Goal: Transaction & Acquisition: Purchase product/service

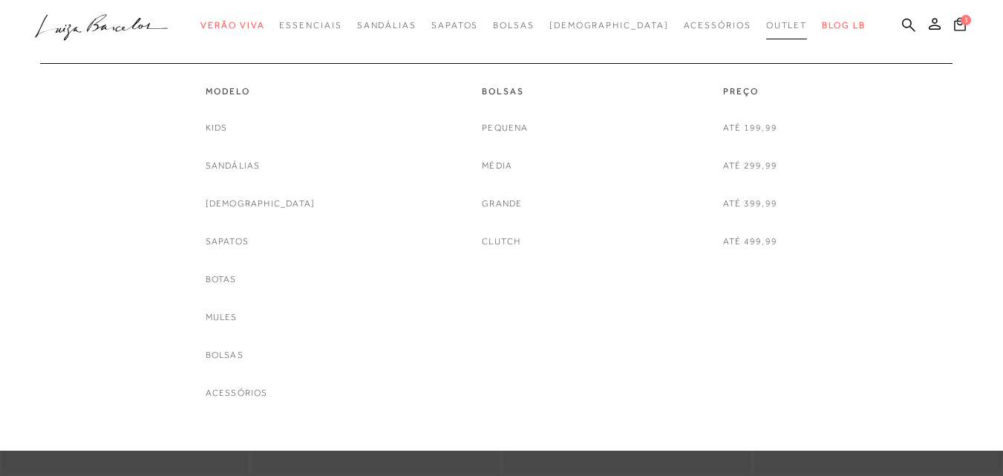
click at [766, 25] on span "Outlet" at bounding box center [787, 25] width 42 height 10
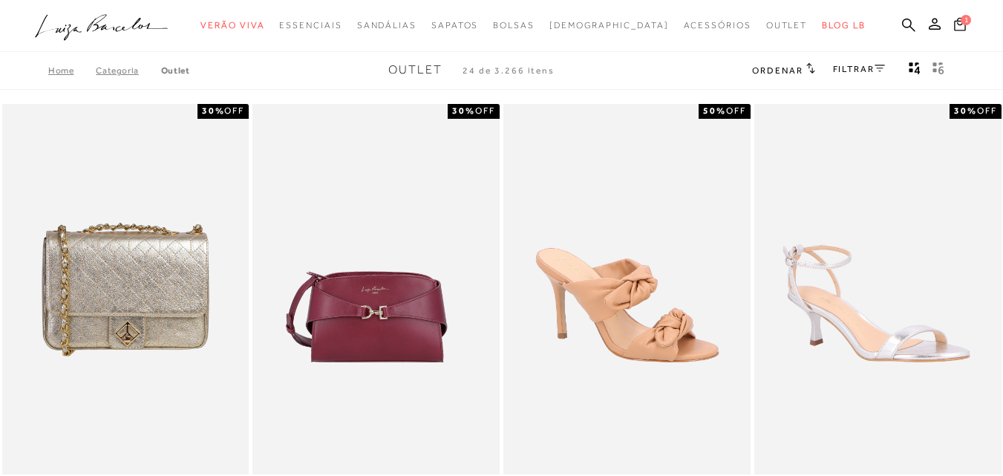
click at [960, 20] on span "1" at bounding box center [965, 20] width 10 height 10
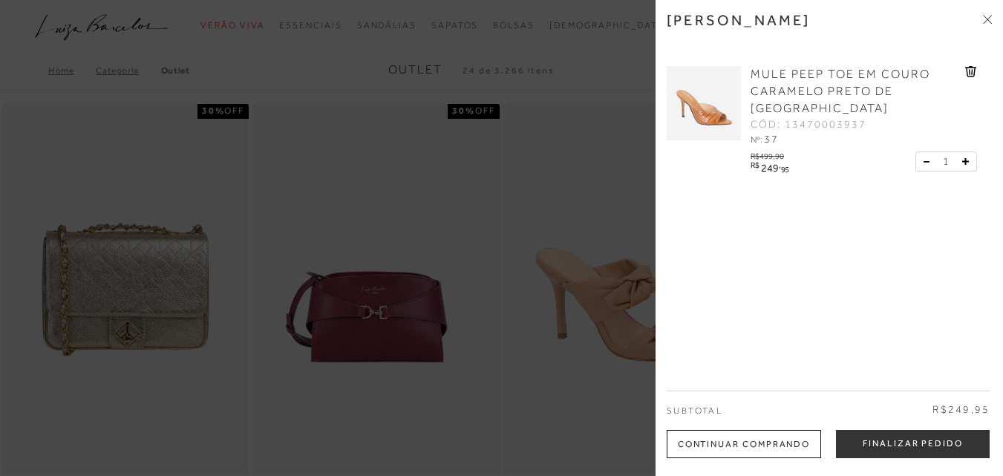
click at [612, 65] on div at bounding box center [501, 238] width 1003 height 476
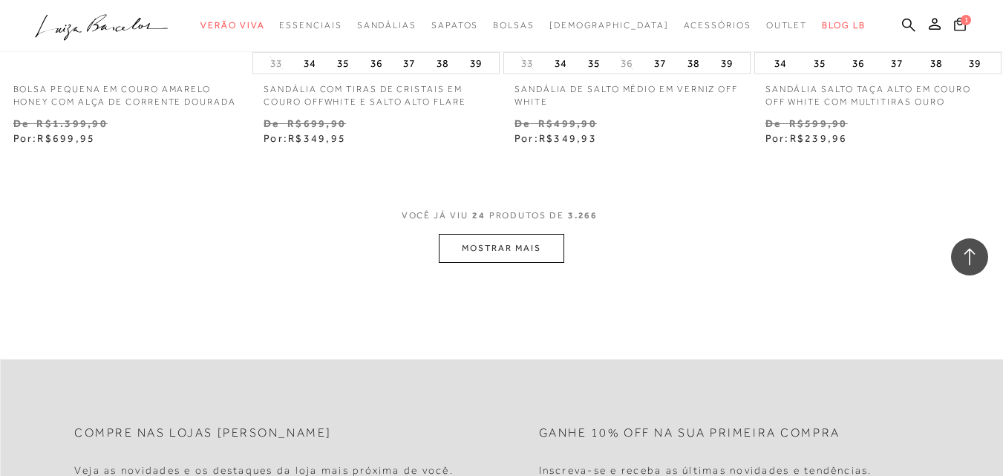
scroll to position [2894, 0]
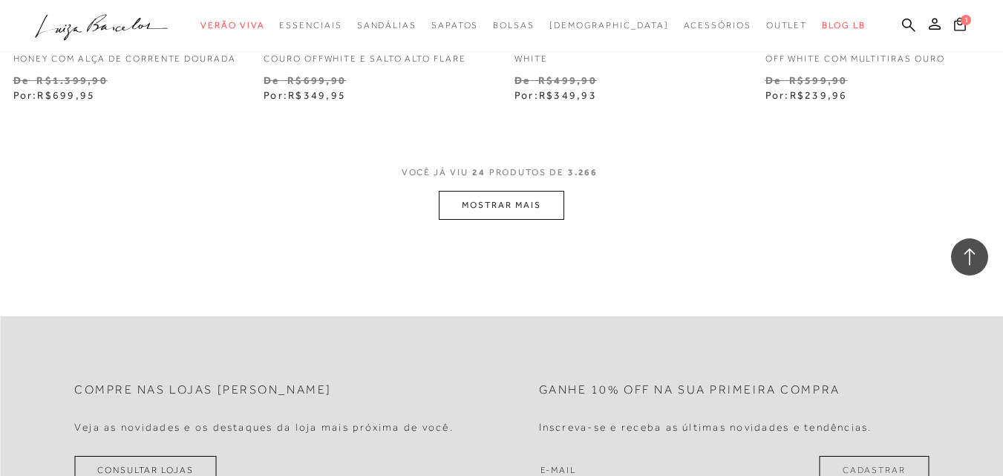
click at [505, 212] on button "MOSTRAR MAIS" at bounding box center [501, 205] width 125 height 29
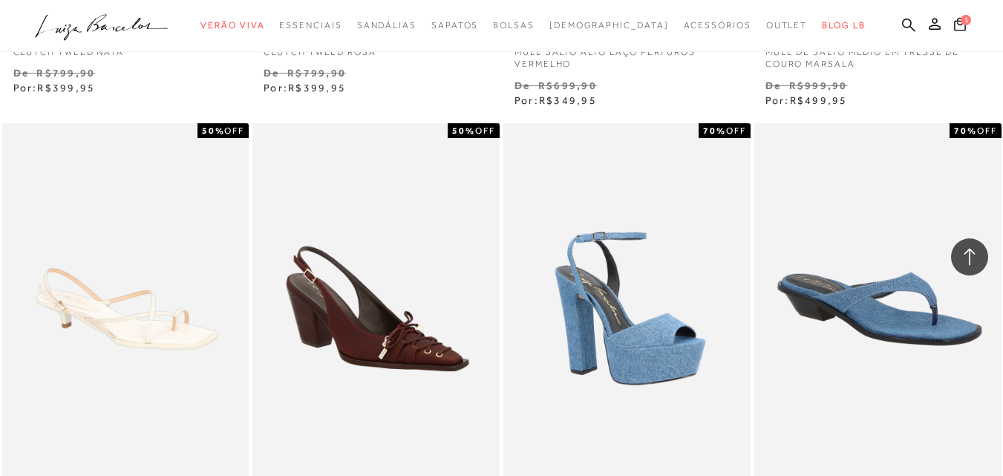
scroll to position [3859, 0]
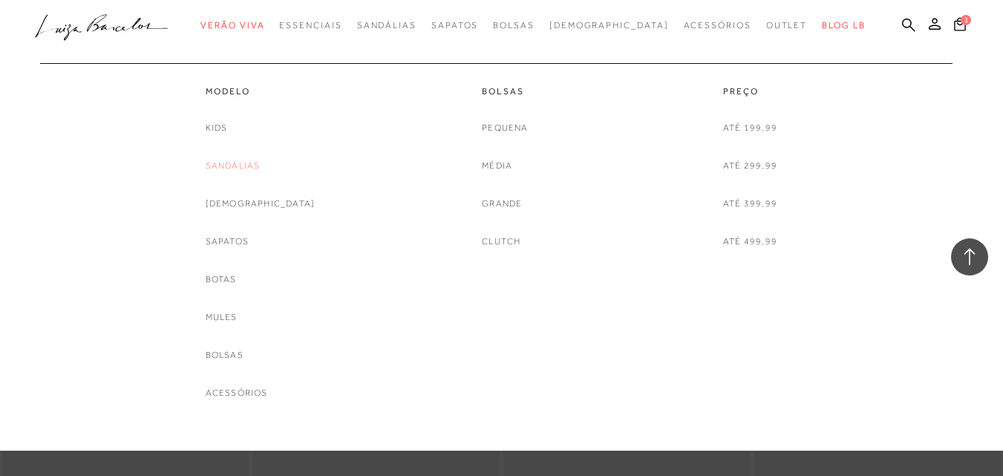
click at [256, 163] on link "Sandálias" at bounding box center [233, 166] width 55 height 16
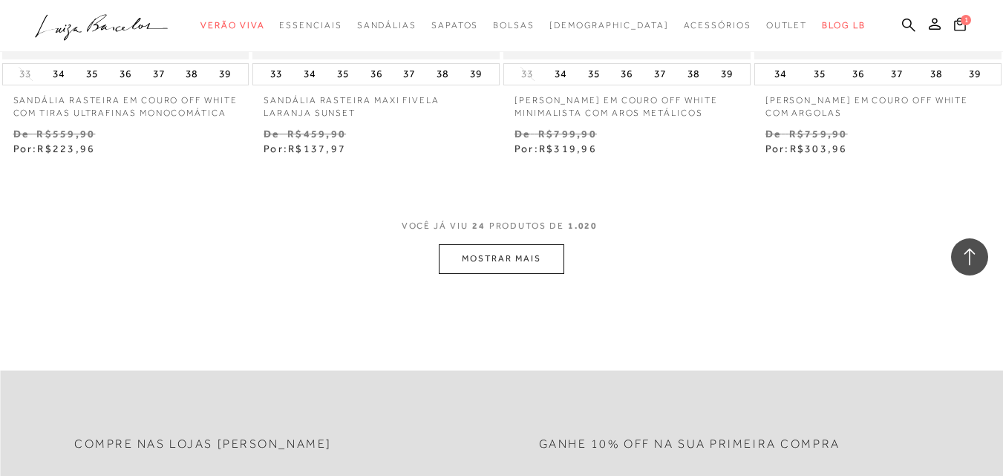
scroll to position [2894, 0]
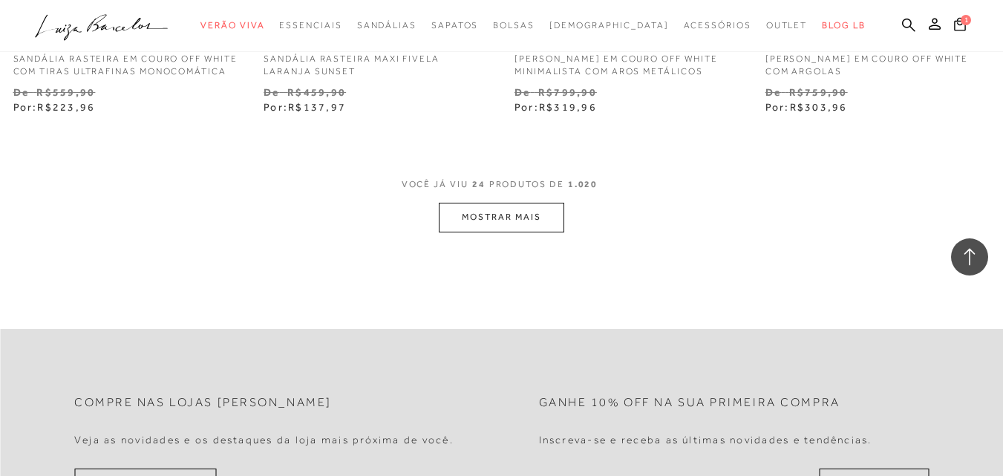
click at [491, 209] on button "MOSTRAR MAIS" at bounding box center [501, 217] width 125 height 29
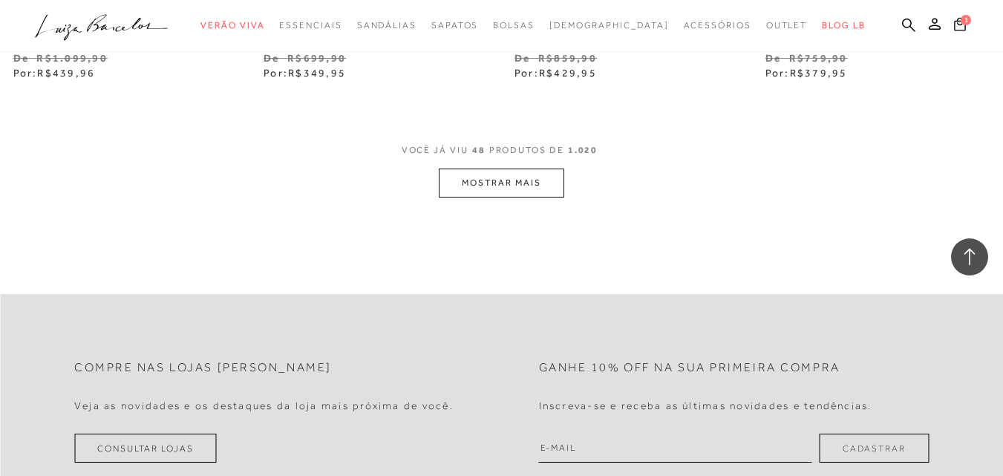
scroll to position [5863, 0]
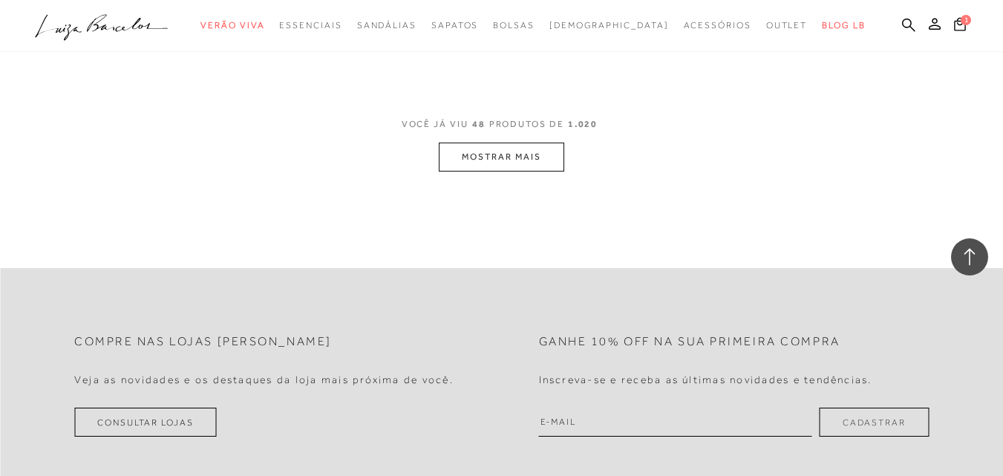
click at [505, 141] on span "VOCÊ JÁ VIU 48 PRODUTOS DE 1.020" at bounding box center [502, 129] width 200 height 27
click at [505, 148] on button "MOSTRAR MAIS" at bounding box center [501, 156] width 125 height 29
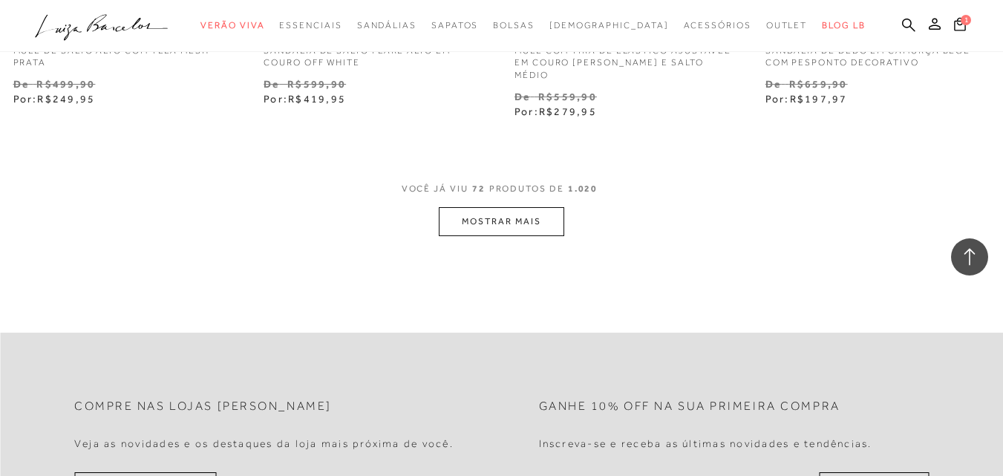
scroll to position [8757, 0]
click at [511, 211] on button "MOSTRAR MAIS" at bounding box center [501, 220] width 125 height 29
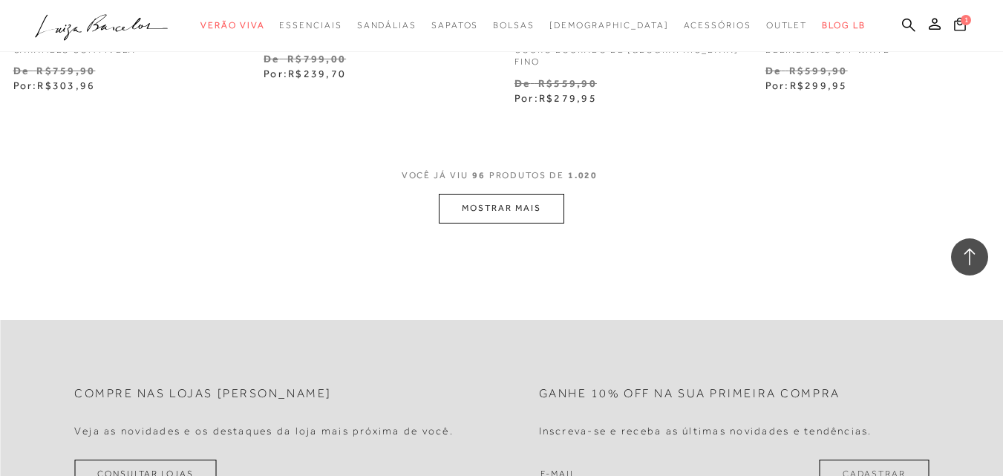
scroll to position [11726, 0]
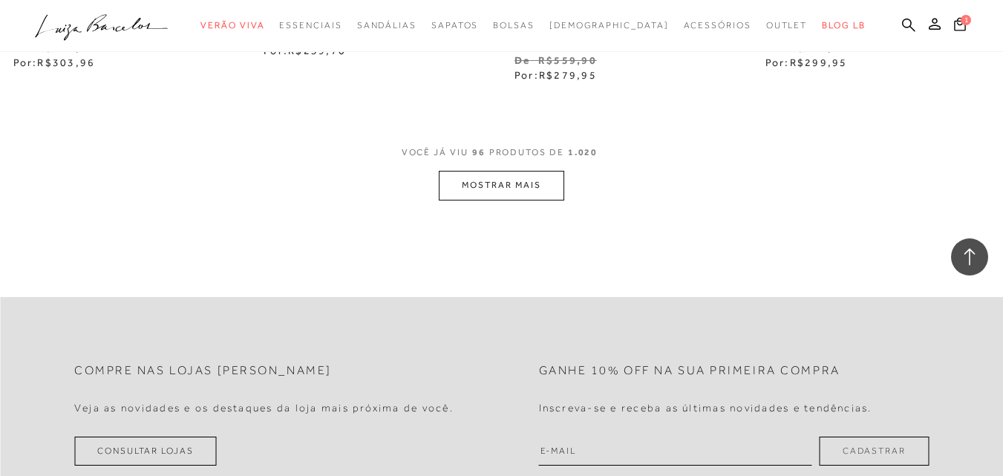
click at [515, 171] on button "MOSTRAR MAIS" at bounding box center [501, 185] width 125 height 29
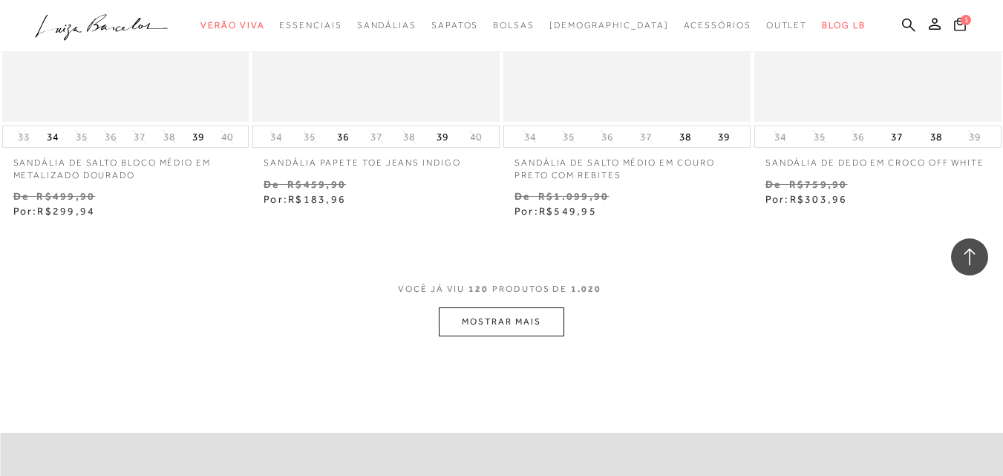
scroll to position [14546, 0]
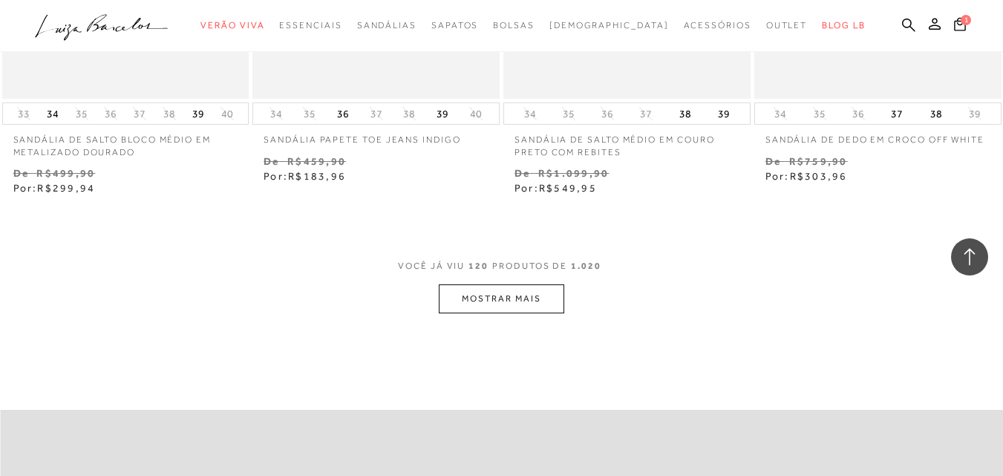
click at [508, 284] on button "MOSTRAR MAIS" at bounding box center [501, 298] width 125 height 29
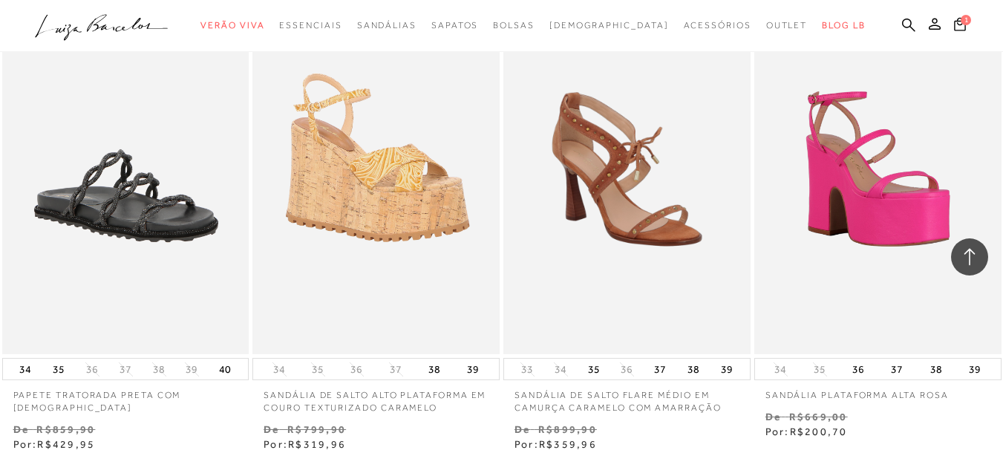
scroll to position [17441, 0]
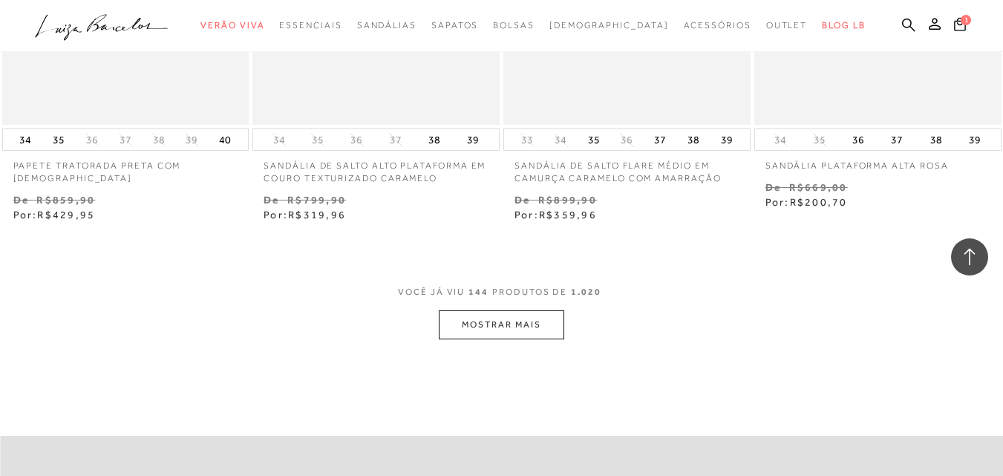
click at [499, 310] on button "MOSTRAR MAIS" at bounding box center [501, 324] width 125 height 29
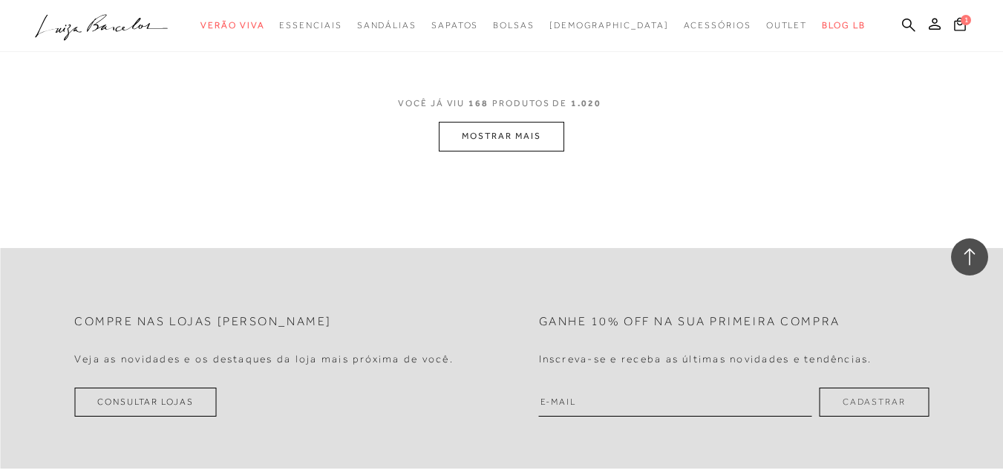
scroll to position [20558, 0]
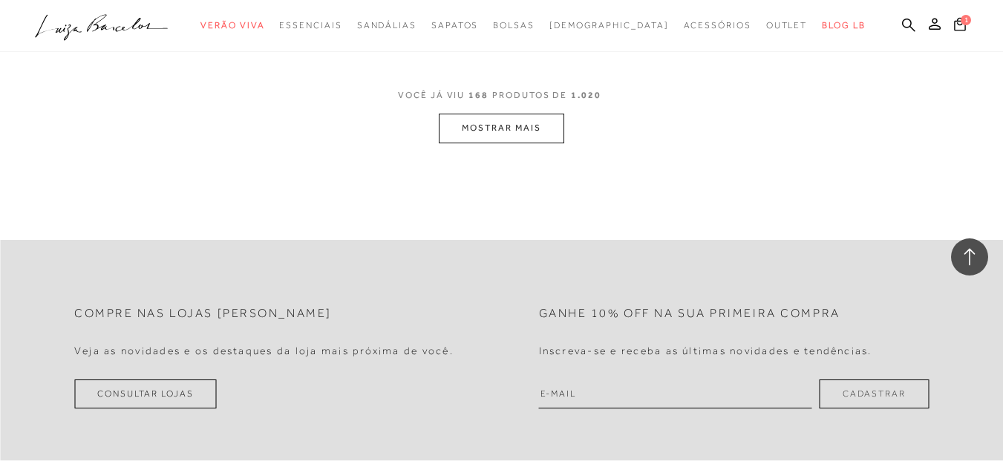
click at [506, 114] on button "MOSTRAR MAIS" at bounding box center [501, 128] width 125 height 29
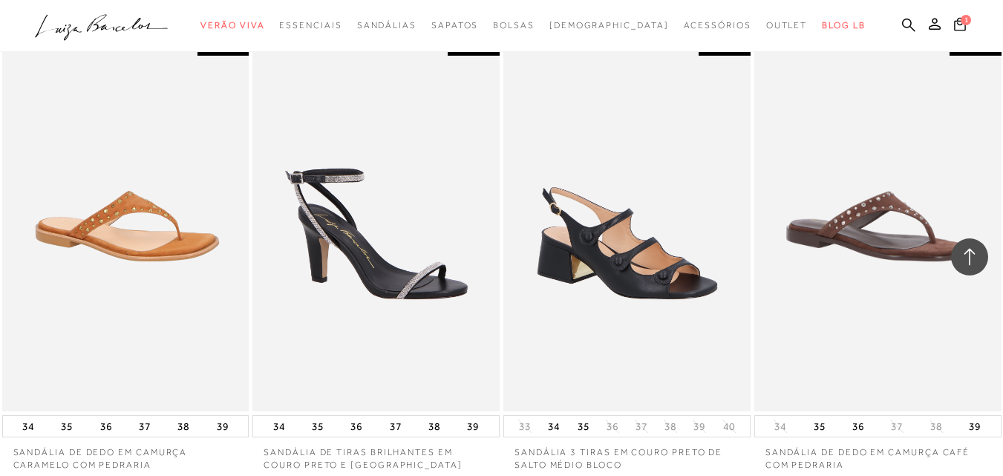
scroll to position [23453, 0]
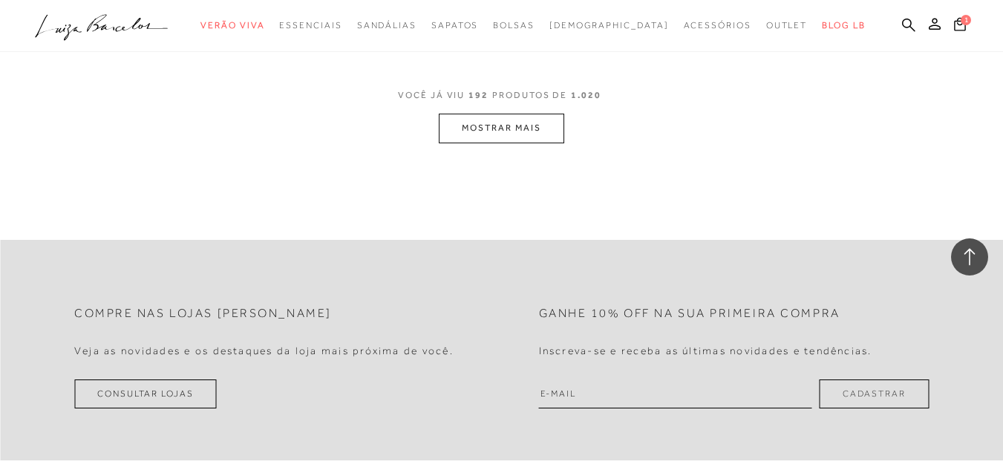
click at [520, 114] on button "MOSTRAR MAIS" at bounding box center [501, 128] width 125 height 29
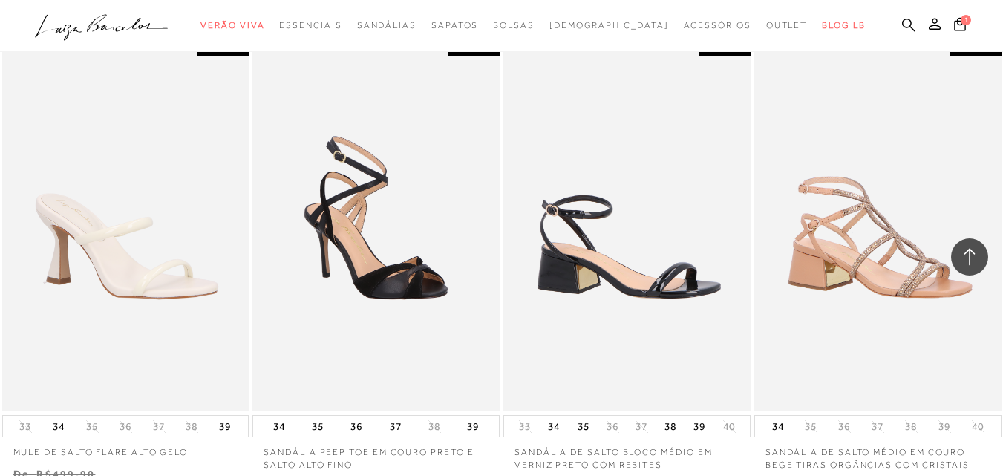
scroll to position [26362, 0]
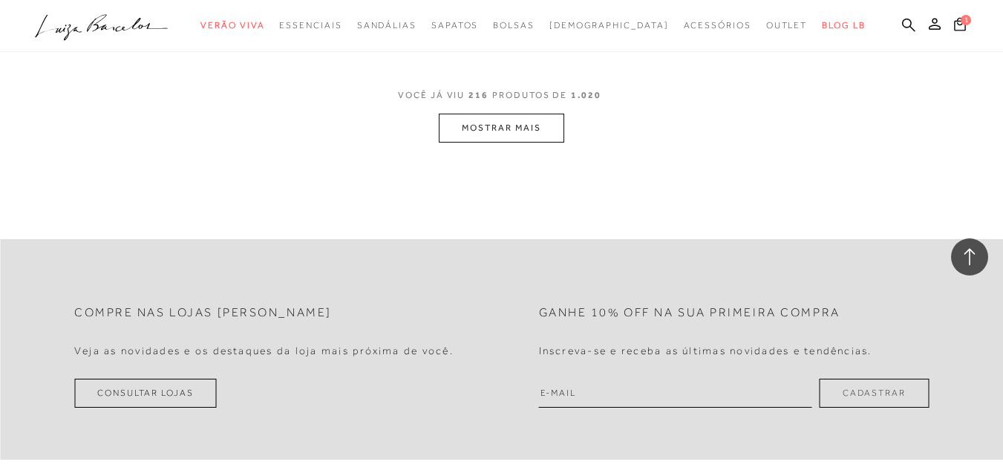
click at [486, 114] on button "MOSTRAR MAIS" at bounding box center [501, 128] width 125 height 29
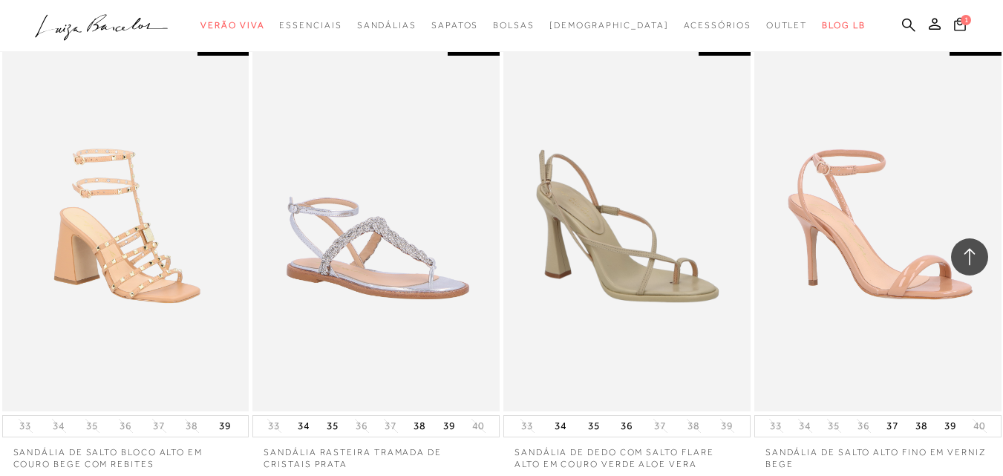
scroll to position [29295, 0]
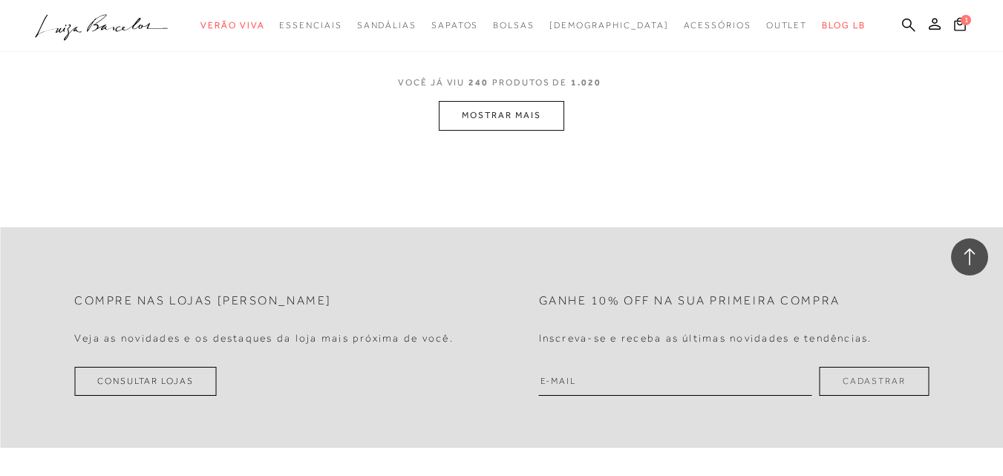
click at [514, 101] on button "MOSTRAR MAIS" at bounding box center [501, 115] width 125 height 29
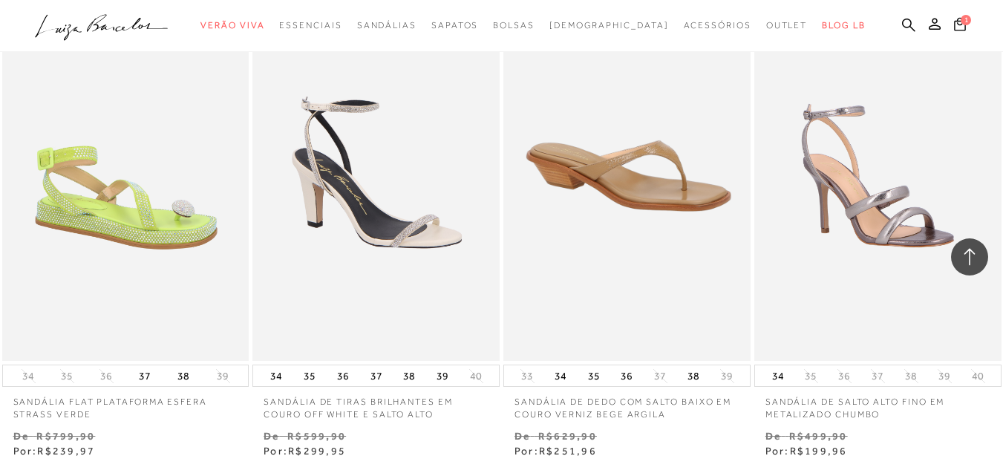
scroll to position [31832, 0]
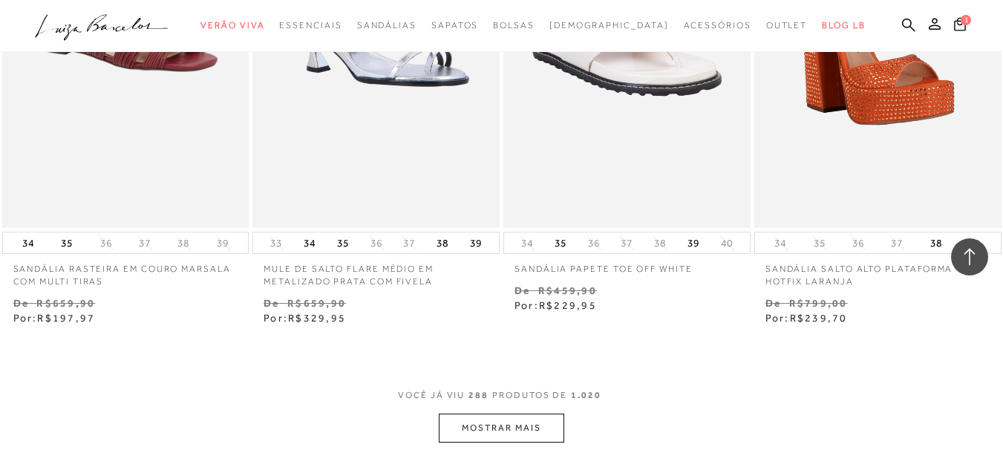
scroll to position [34801, 0]
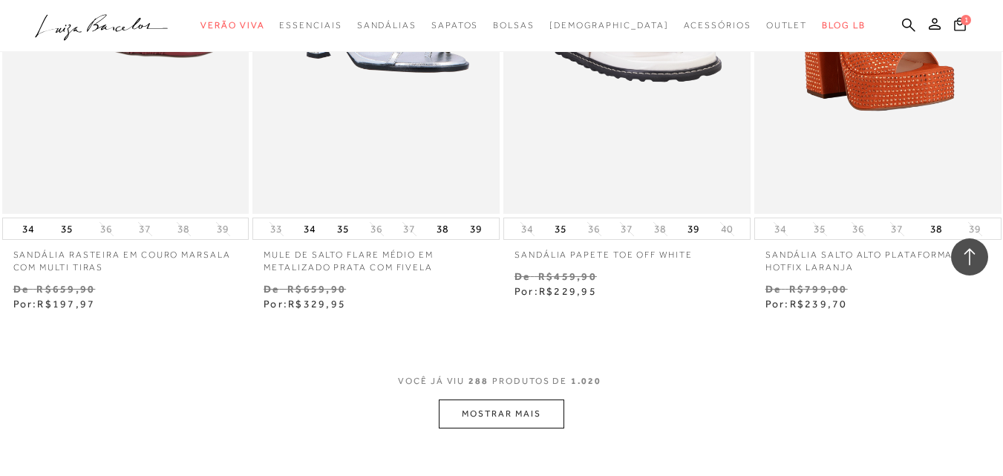
click at [503, 399] on button "MOSTRAR MAIS" at bounding box center [501, 413] width 125 height 29
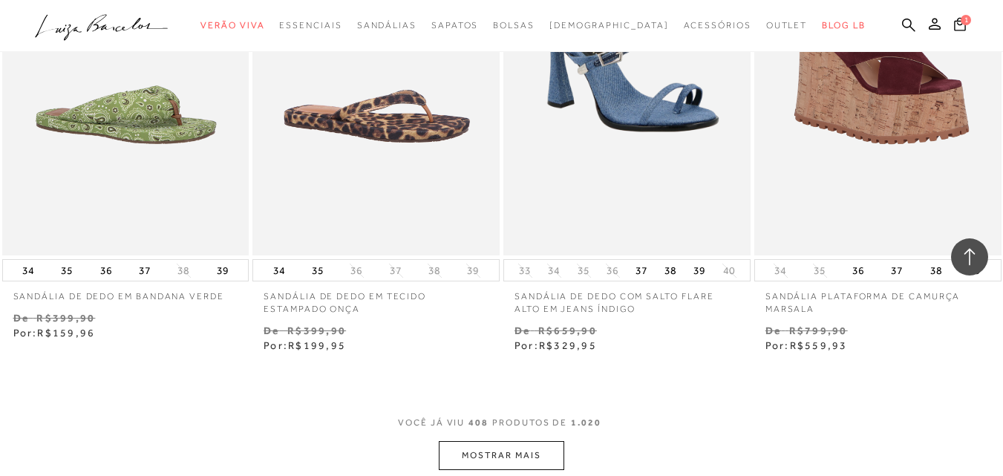
scroll to position [49326, 0]
click at [520, 440] on button "MOSTRAR MAIS" at bounding box center [501, 454] width 125 height 29
